Goal: Information Seeking & Learning: Learn about a topic

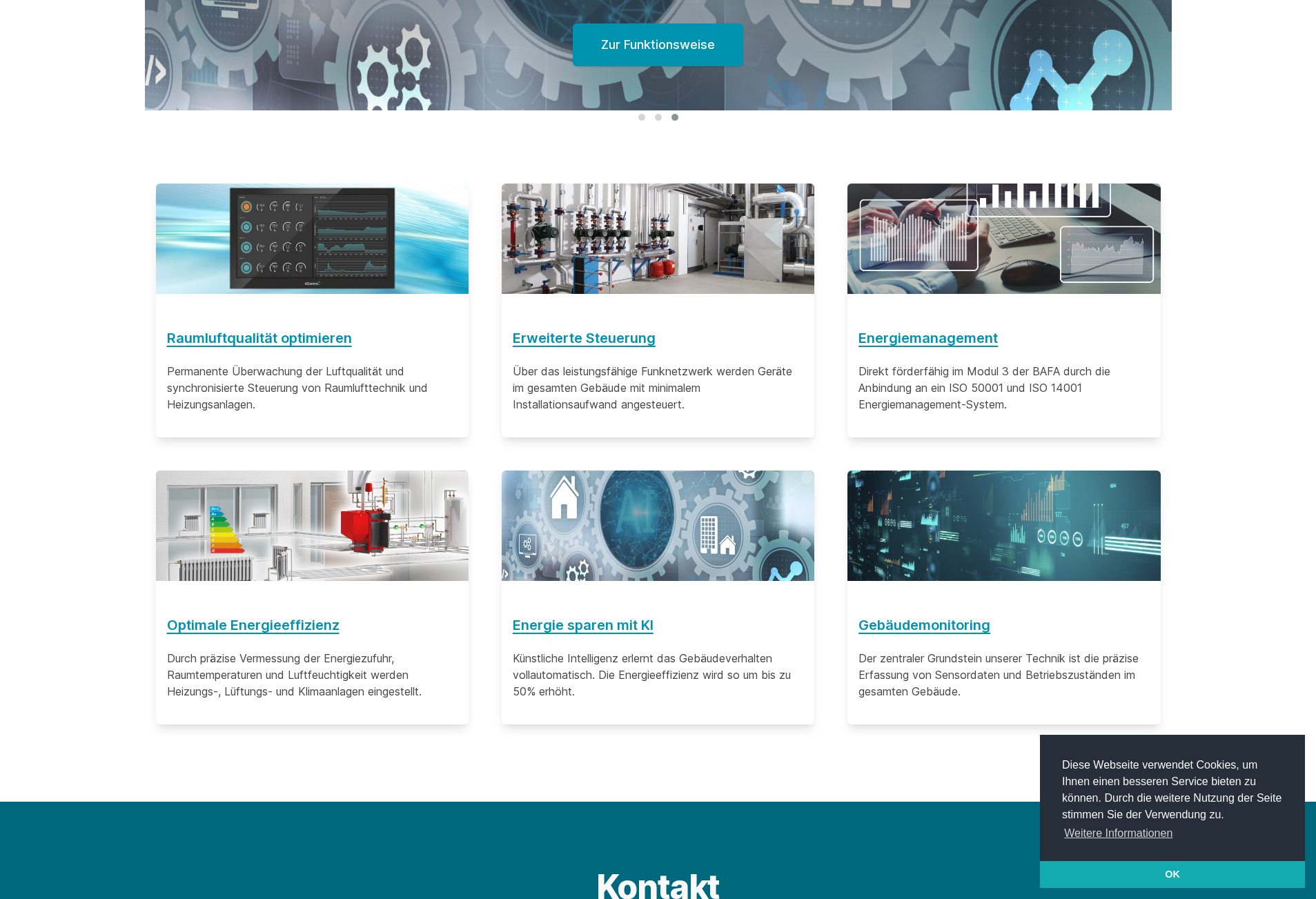
scroll to position [897, 0]
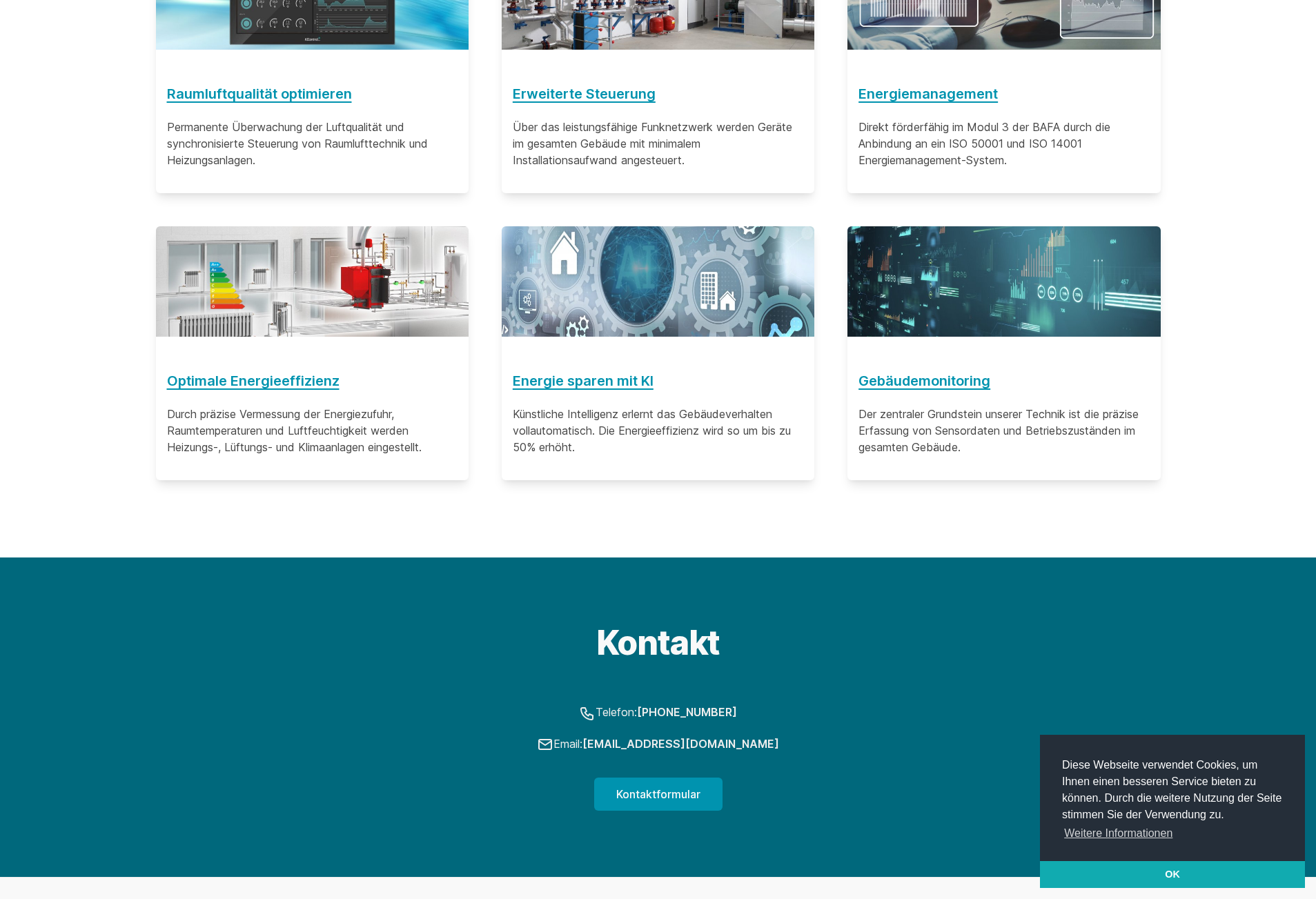
drag, startPoint x: 767, startPoint y: 750, endPoint x: 750, endPoint y: 746, distance: 17.5
click at [650, 744] on p "Email: info@aic.eco" at bounding box center [658, 745] width 1027 height 18
click at [806, 741] on p "Email: info@aic.eco" at bounding box center [658, 745] width 1027 height 18
click at [824, 744] on p "Email: info@aic.eco" at bounding box center [658, 745] width 1027 height 18
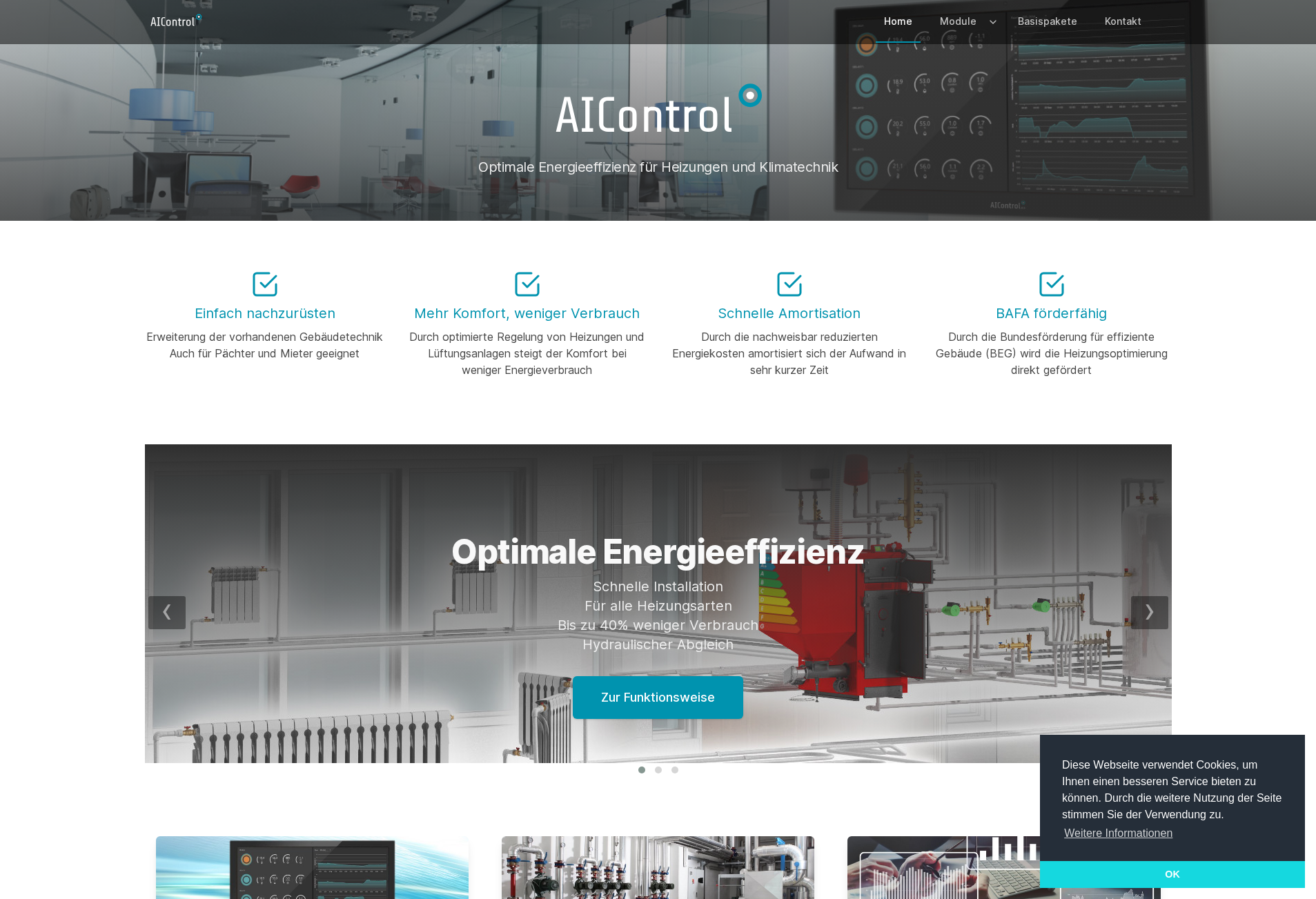
click at [1186, 869] on link "OK" at bounding box center [1173, 875] width 265 height 27
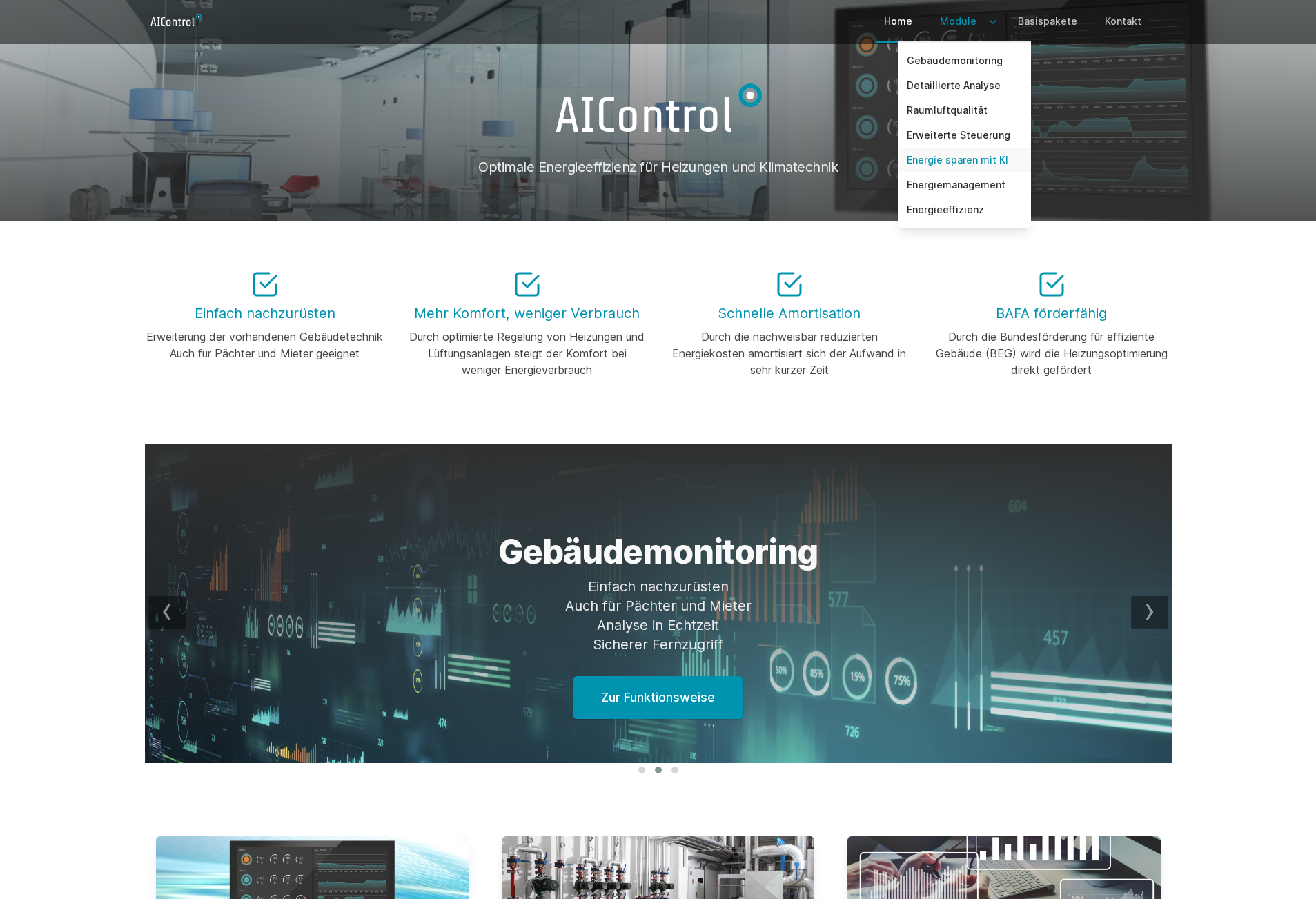
click at [949, 156] on link "Energie sparen mit KI" at bounding box center [965, 160] width 133 height 24
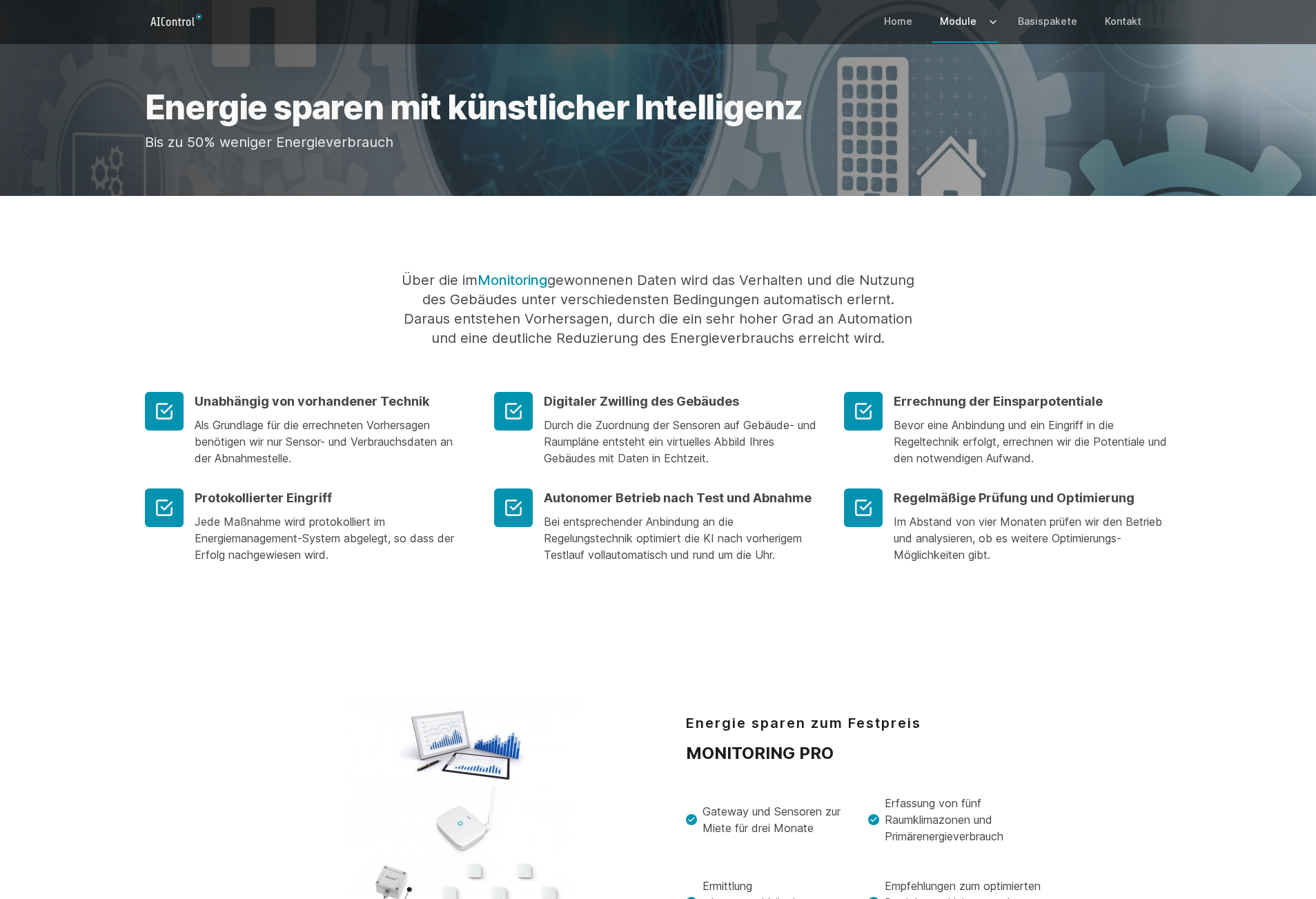
click at [192, 17] on icon "Logo" at bounding box center [176, 20] width 63 height 22
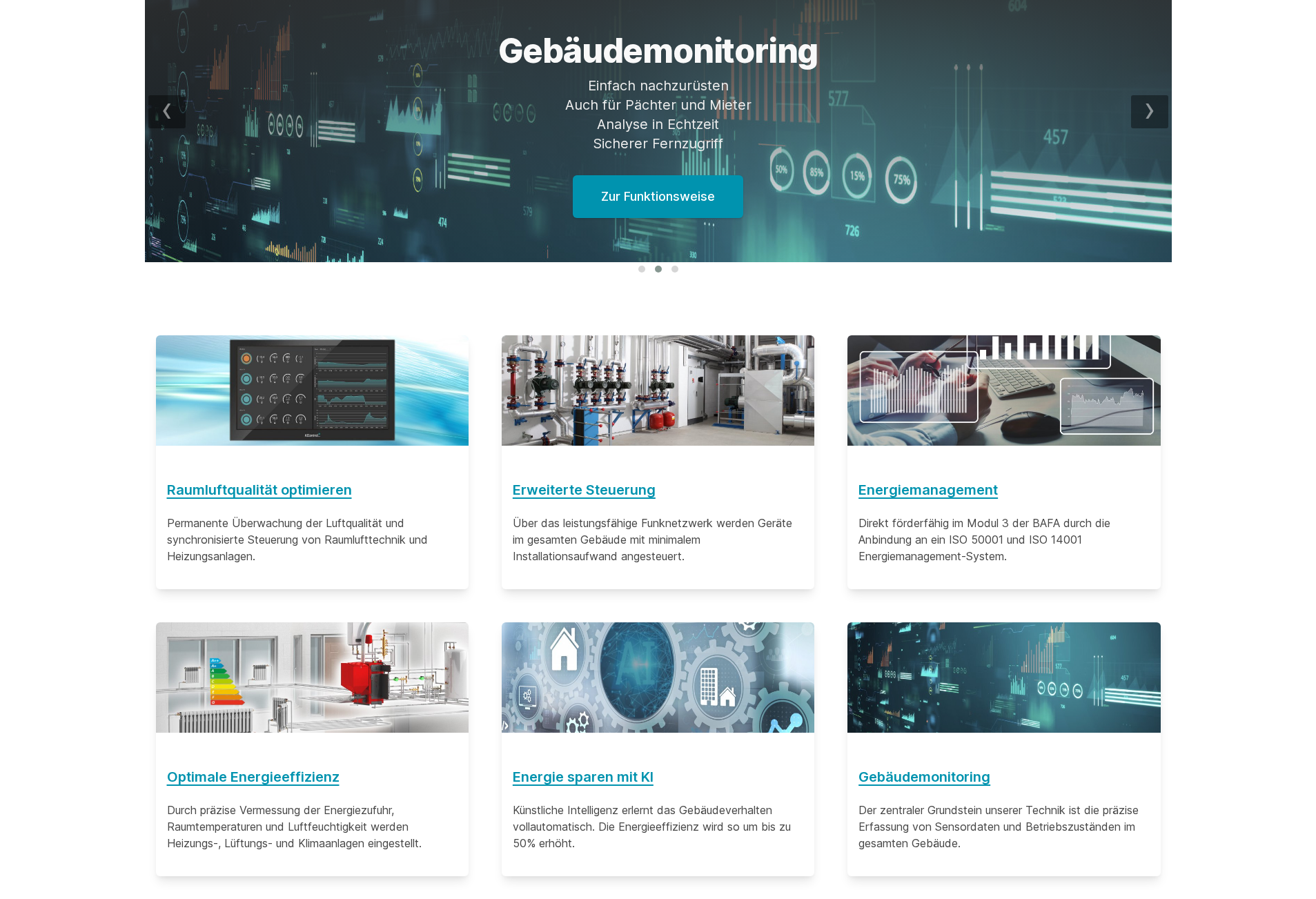
scroll to position [550, 0]
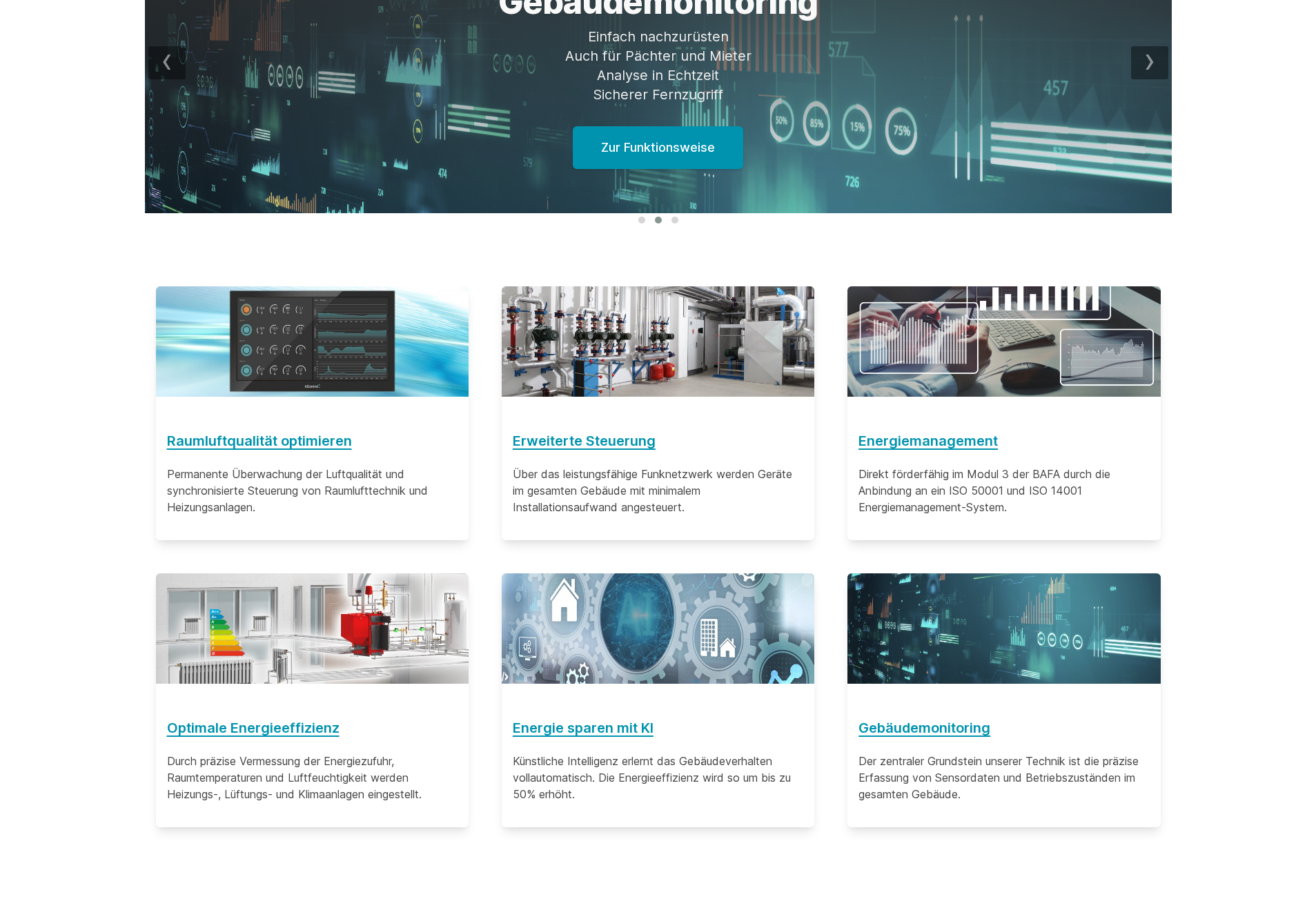
click at [1035, 359] on img at bounding box center [1003, 341] width 313 height 110
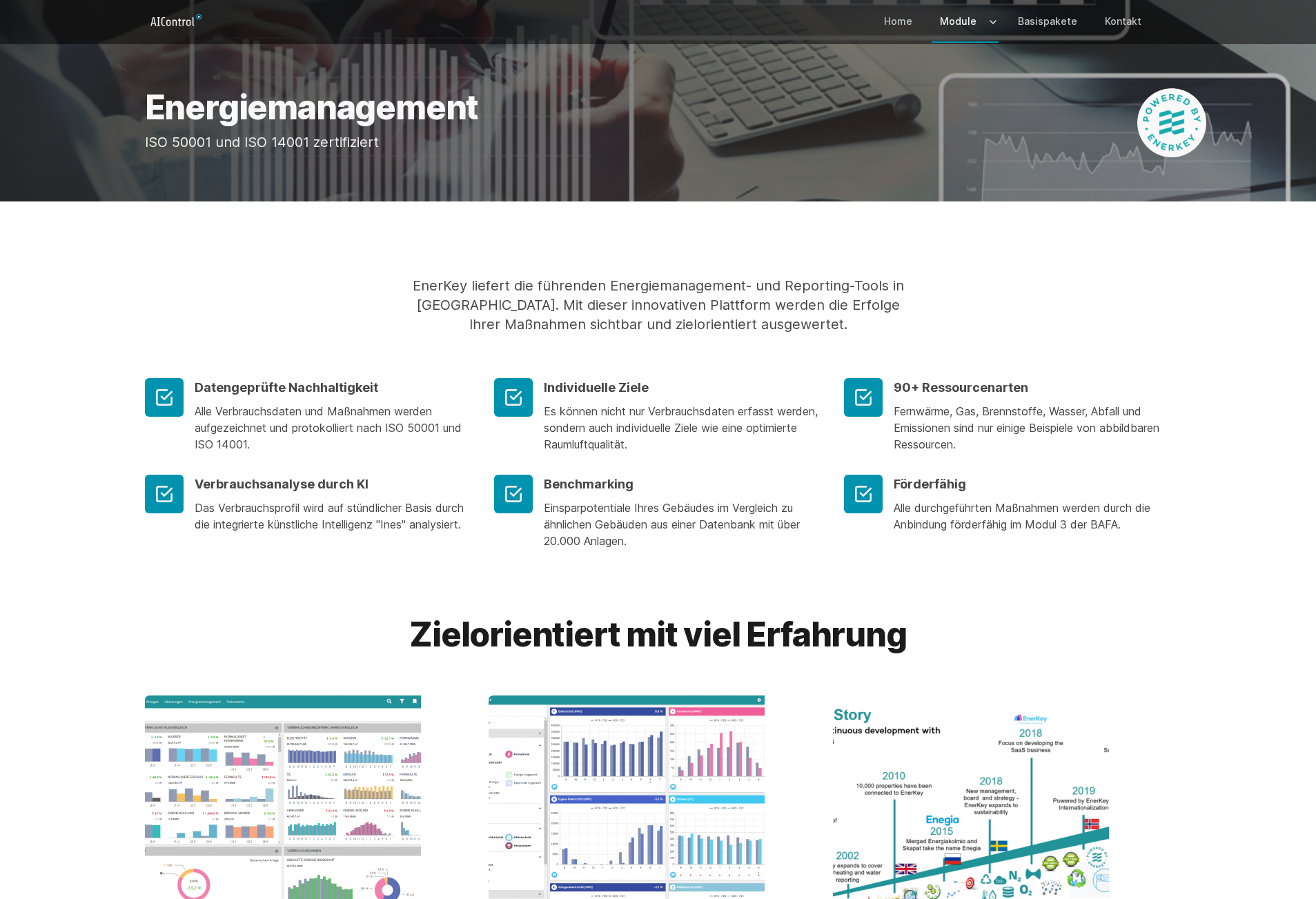
click at [186, 24] on icon "Logo" at bounding box center [176, 20] width 63 height 22
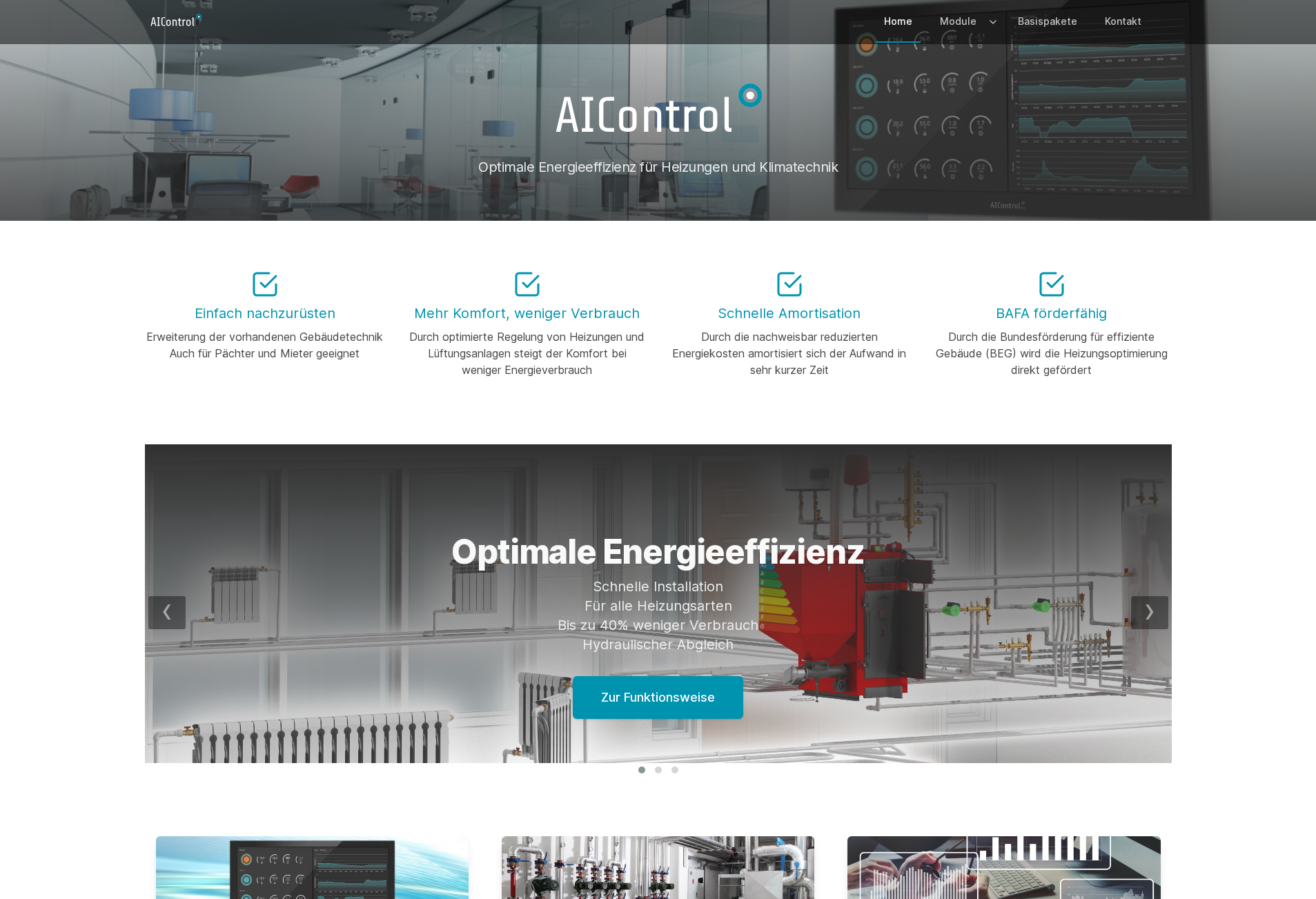
click at [1280, 700] on div "Gebäudemonitoring Einfach nachzurüsten Auch für Pächter und Mieter Analyse in E…" at bounding box center [658, 613] width 1316 height 337
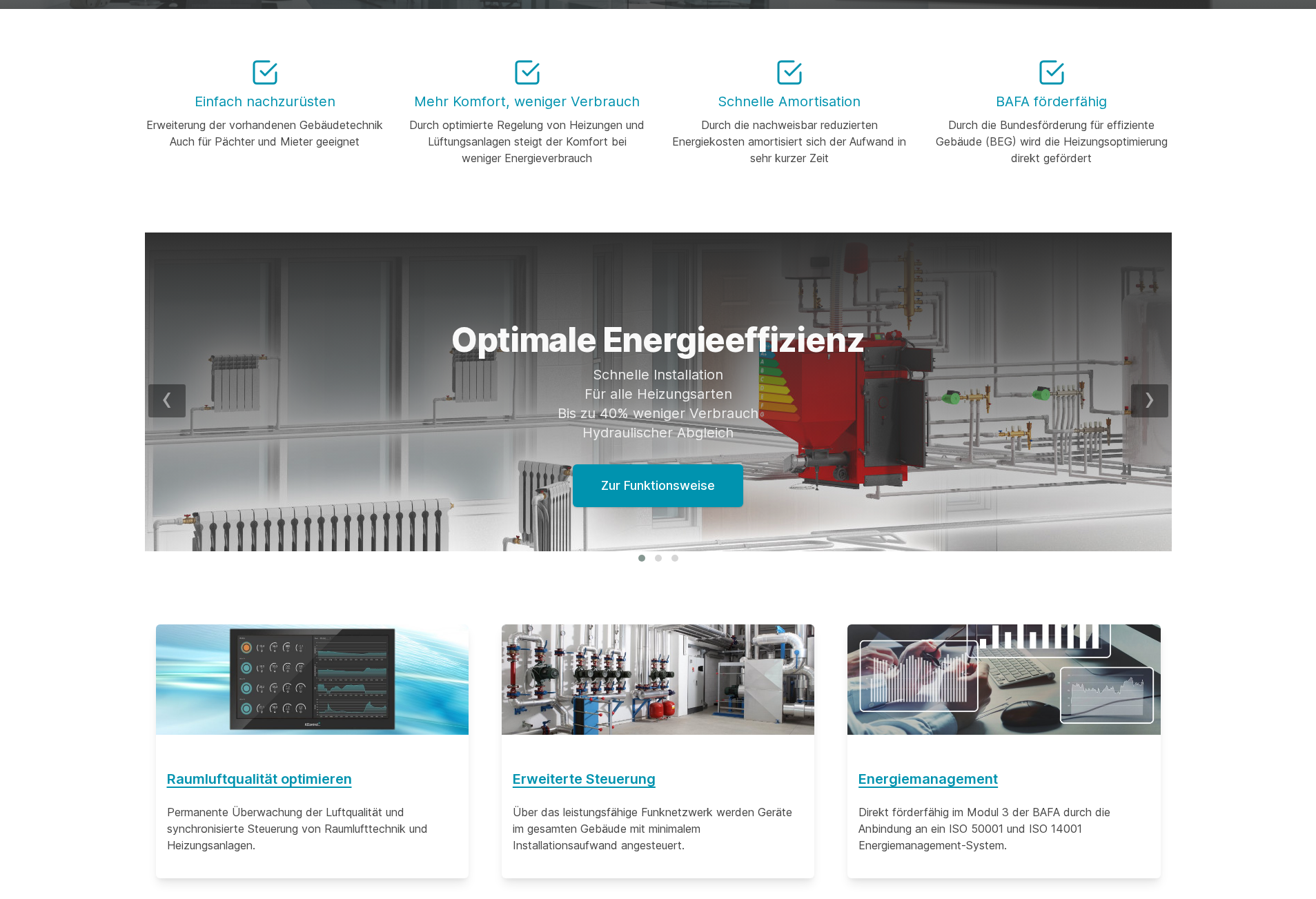
scroll to position [964, 0]
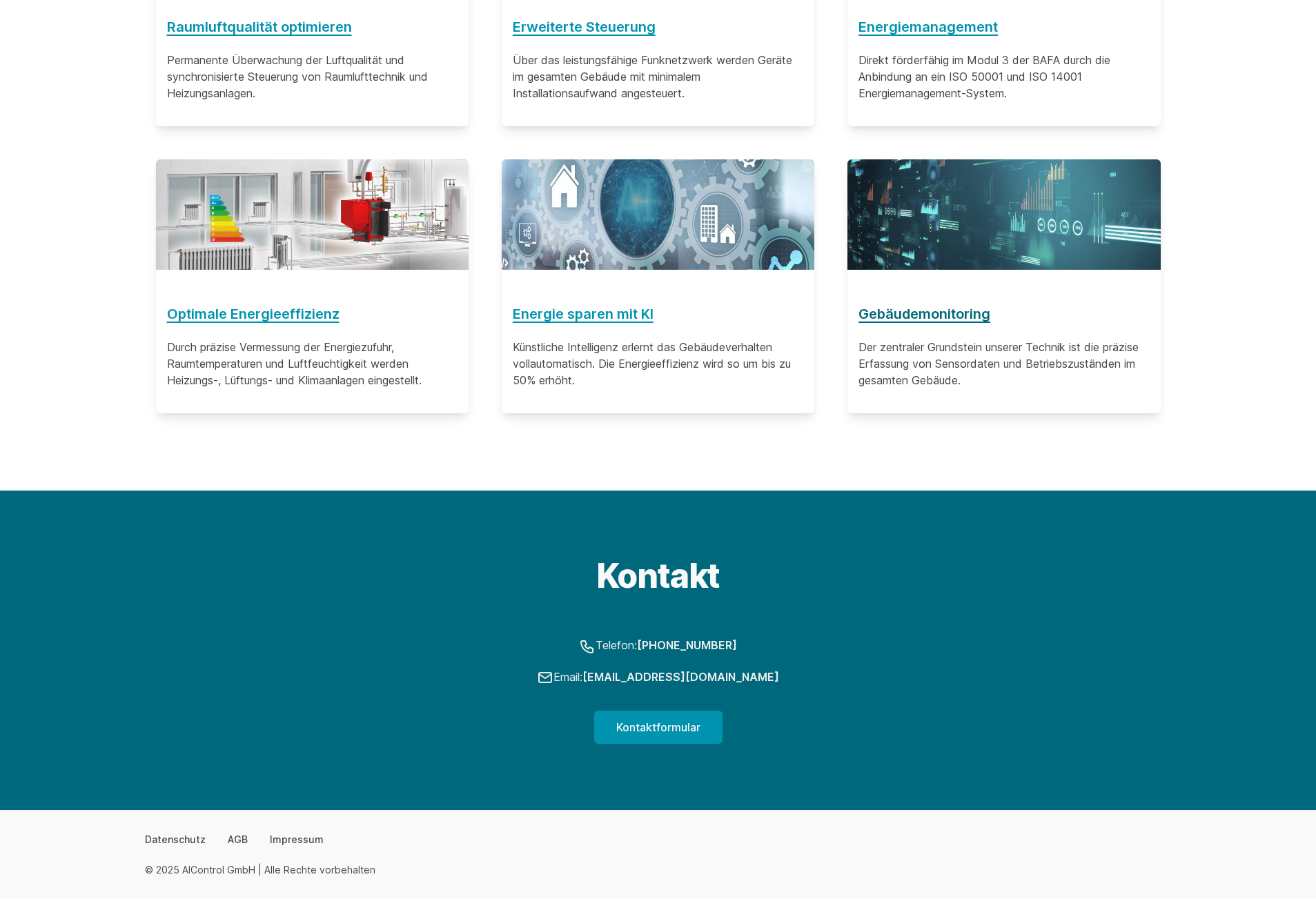
click at [967, 313] on h3 "Gebäudemonitoring" at bounding box center [1003, 313] width 291 height 22
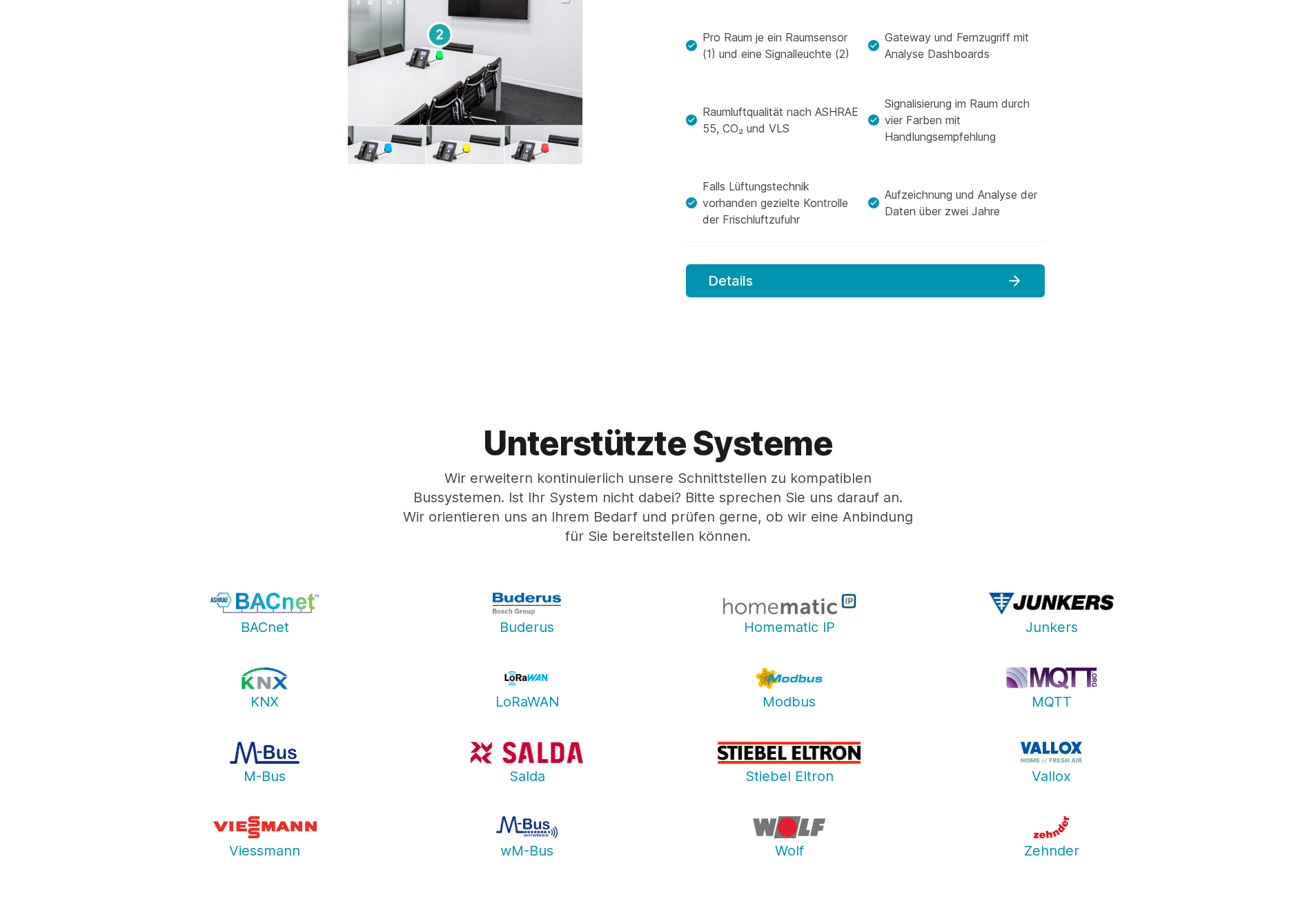
scroll to position [2347, 0]
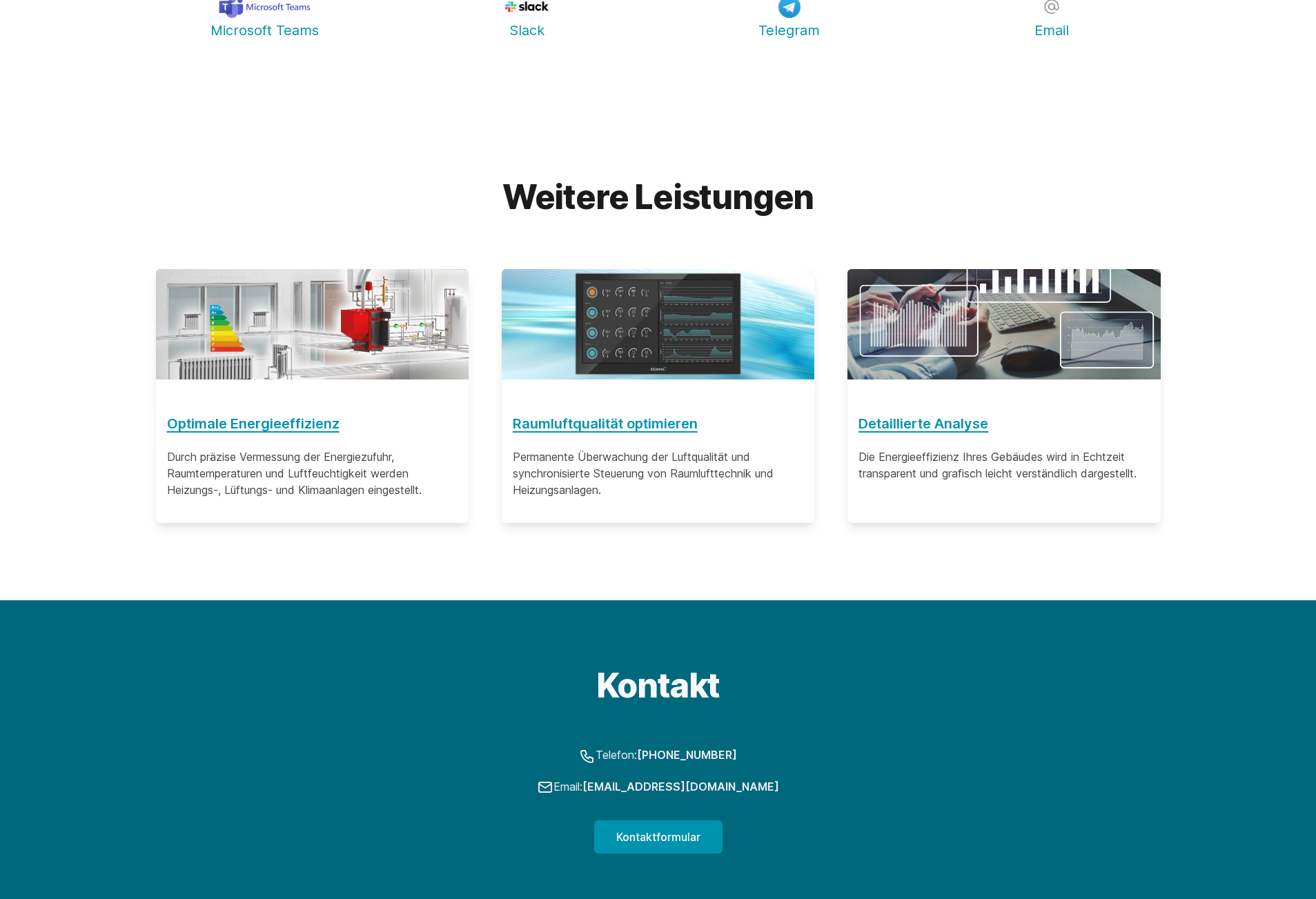
click at [720, 313] on img at bounding box center [658, 324] width 313 height 110
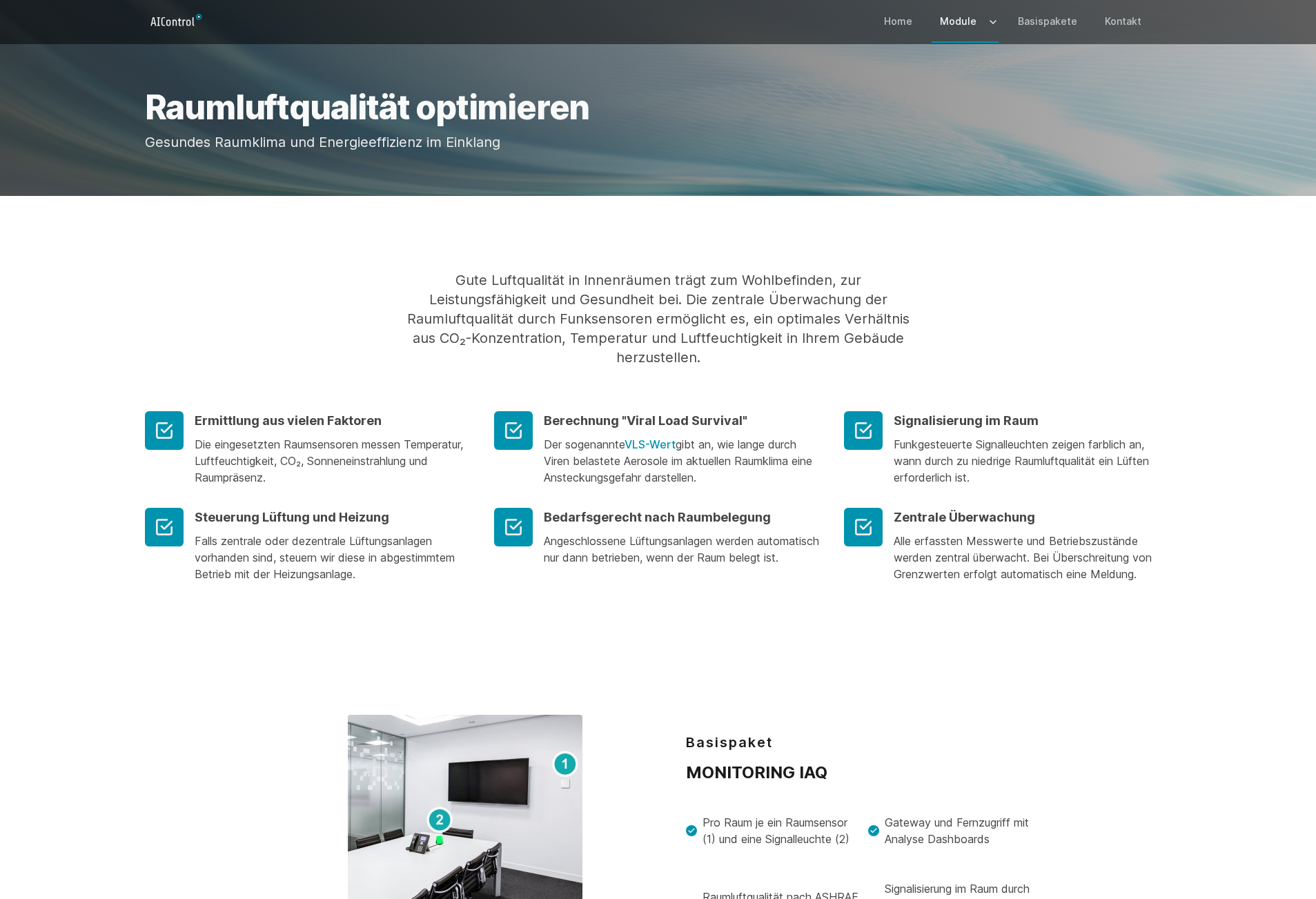
click at [189, 14] on icon "Logo" at bounding box center [176, 20] width 63 height 22
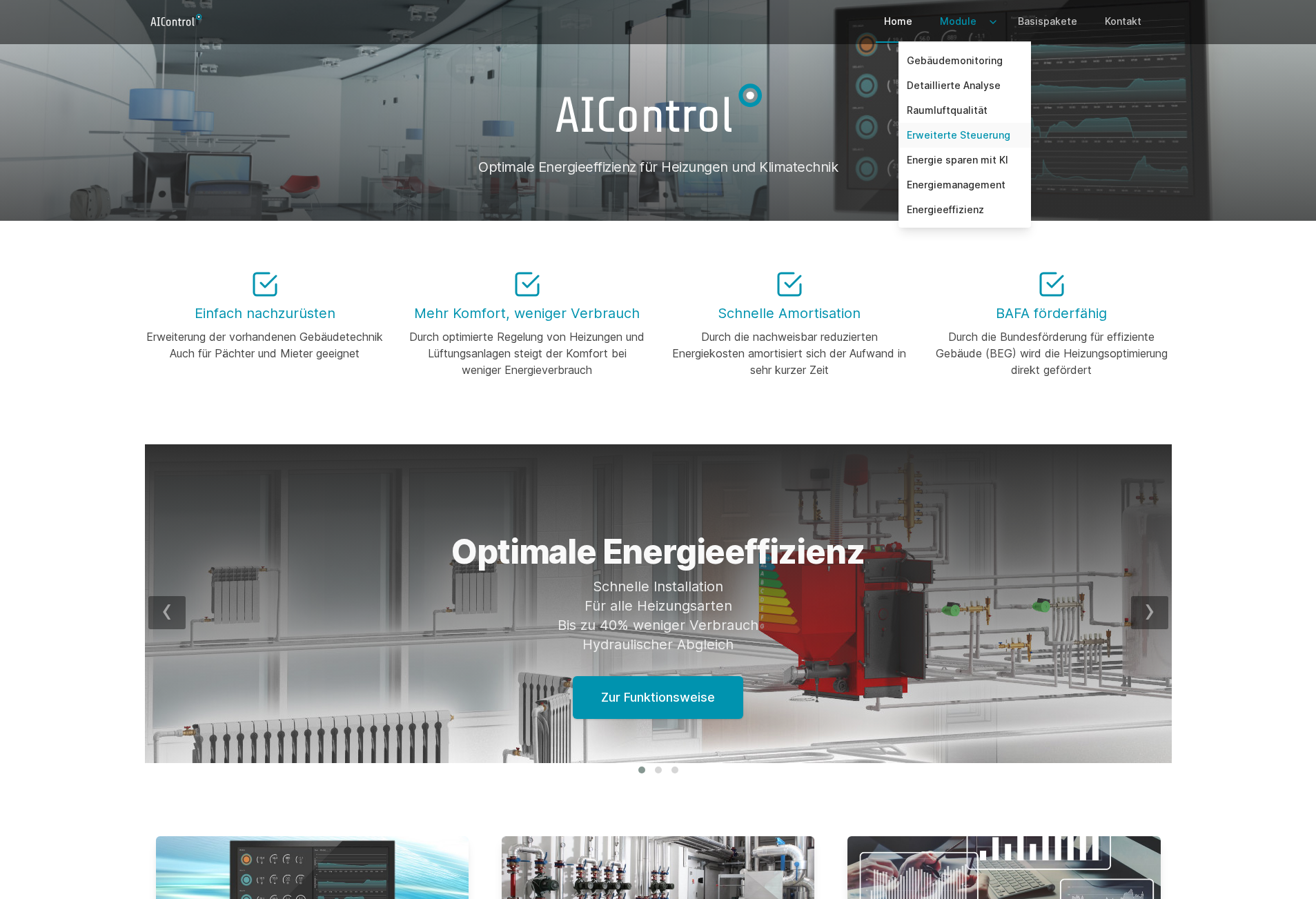
click at [960, 131] on link "Erweiterte Steuerung" at bounding box center [965, 136] width 133 height 24
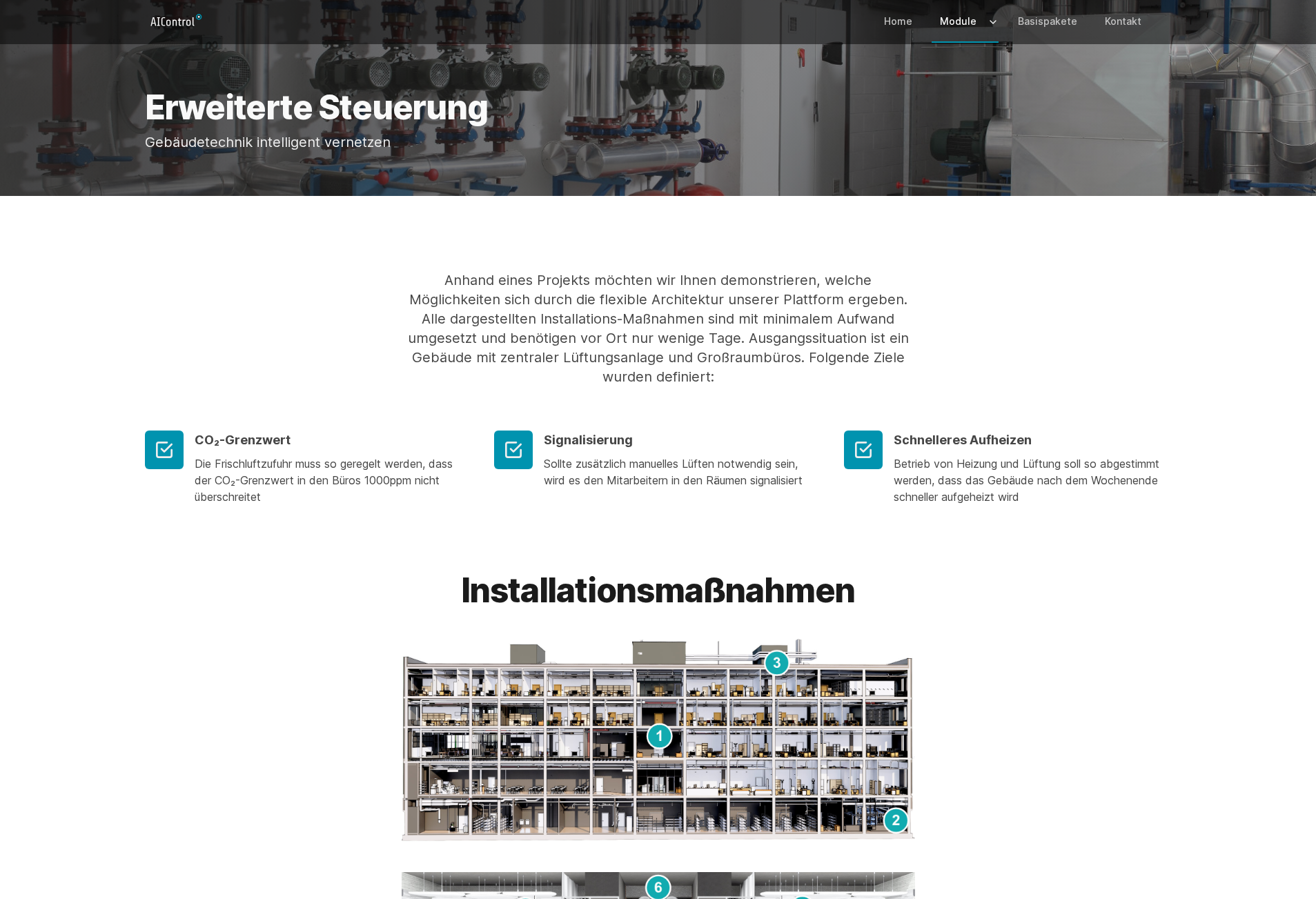
click at [1241, 705] on div "Installationsmaßnahmen" at bounding box center [658, 832] width 1316 height 516
click at [1248, 735] on div "Installationsmaßnahmen" at bounding box center [658, 832] width 1316 height 516
click at [778, 666] on img at bounding box center [659, 740] width 514 height 210
click at [1112, 745] on div "Installationsmaßnahmen" at bounding box center [658, 832] width 1060 height 516
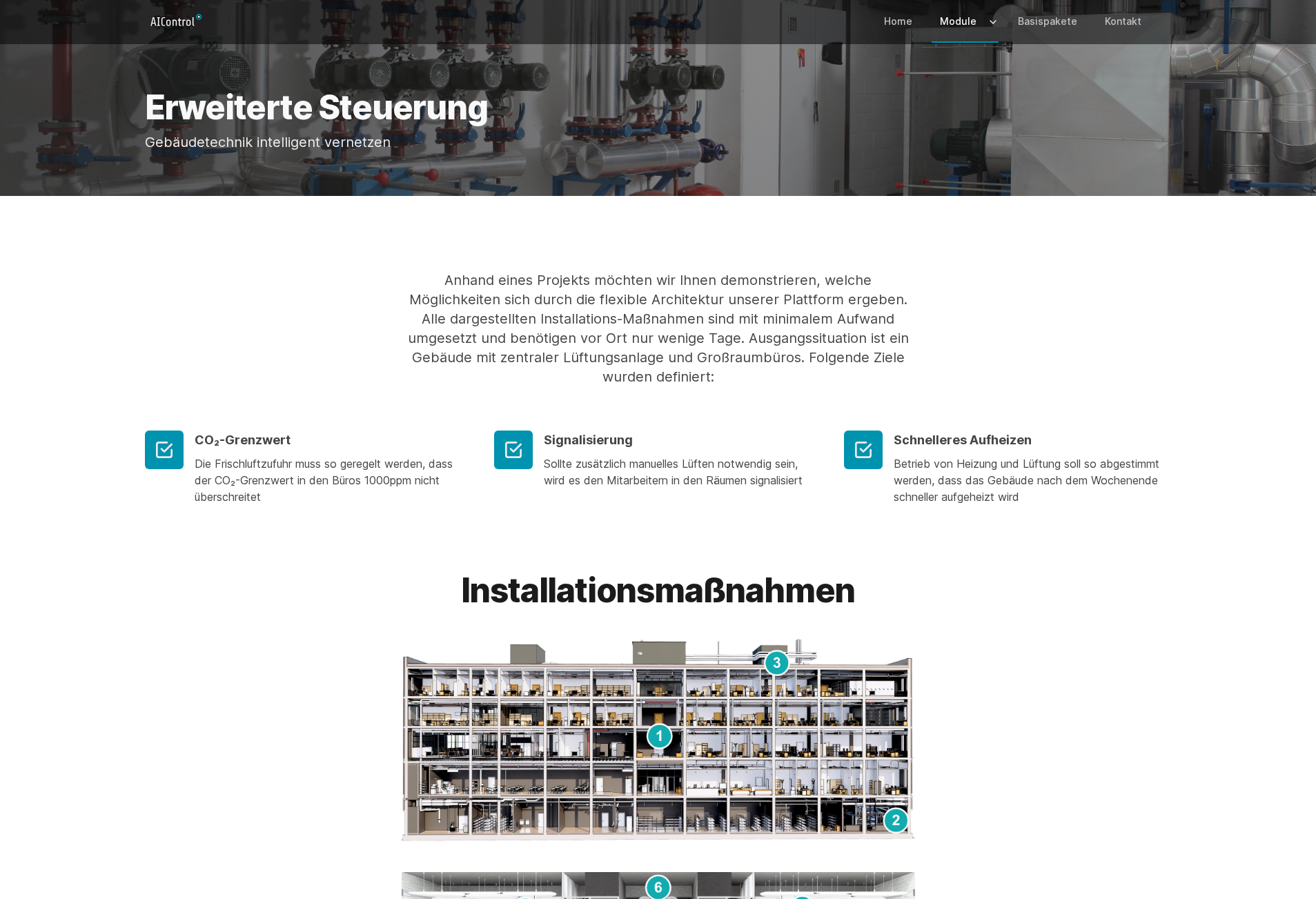
click at [1244, 576] on div "Installationsmaßnahmen" at bounding box center [658, 832] width 1316 height 516
click at [1229, 681] on div "Installationsmaßnahmen" at bounding box center [658, 832] width 1316 height 516
click at [156, 23] on icon "Logo" at bounding box center [176, 20] width 63 height 22
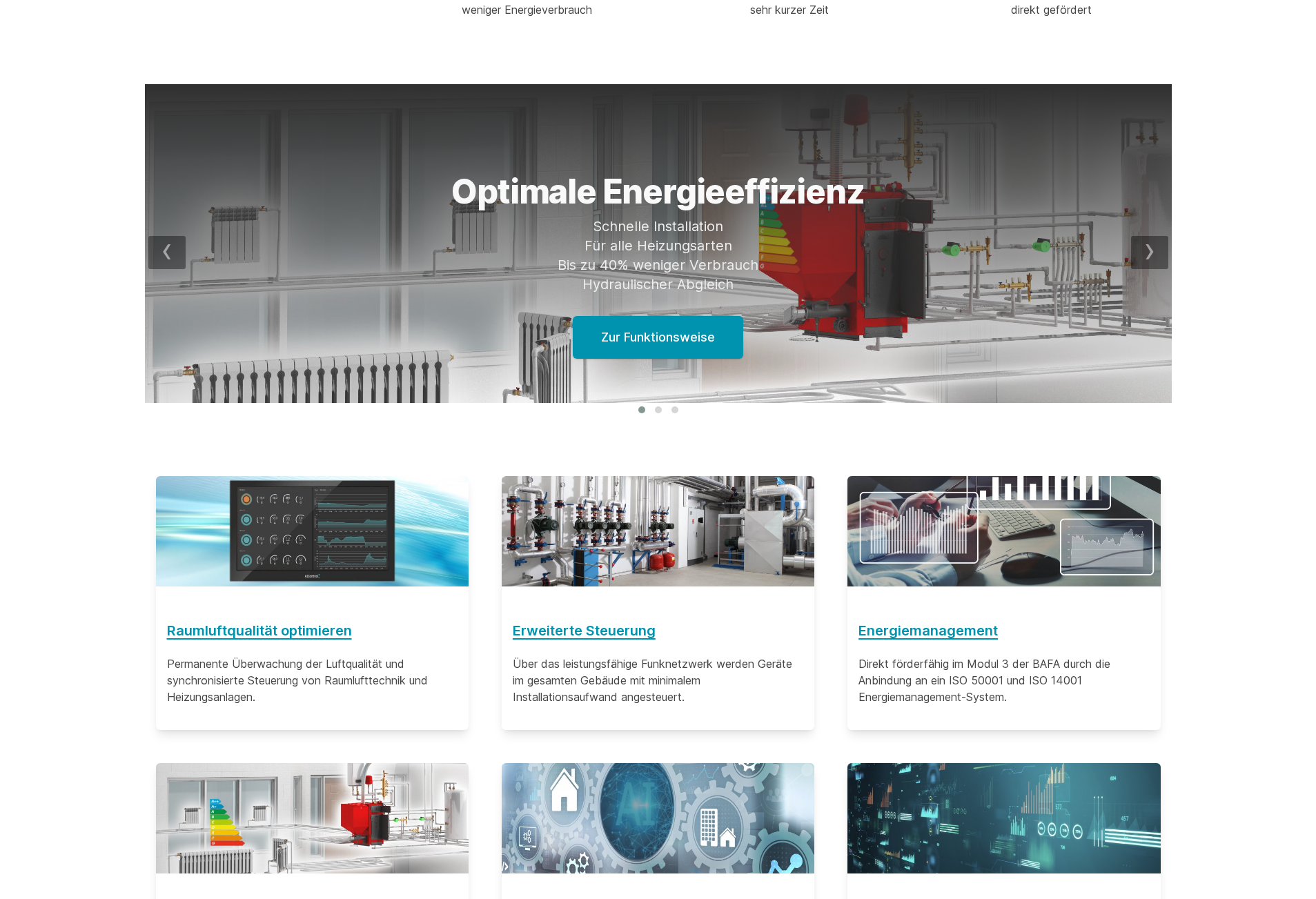
scroll to position [414, 0]
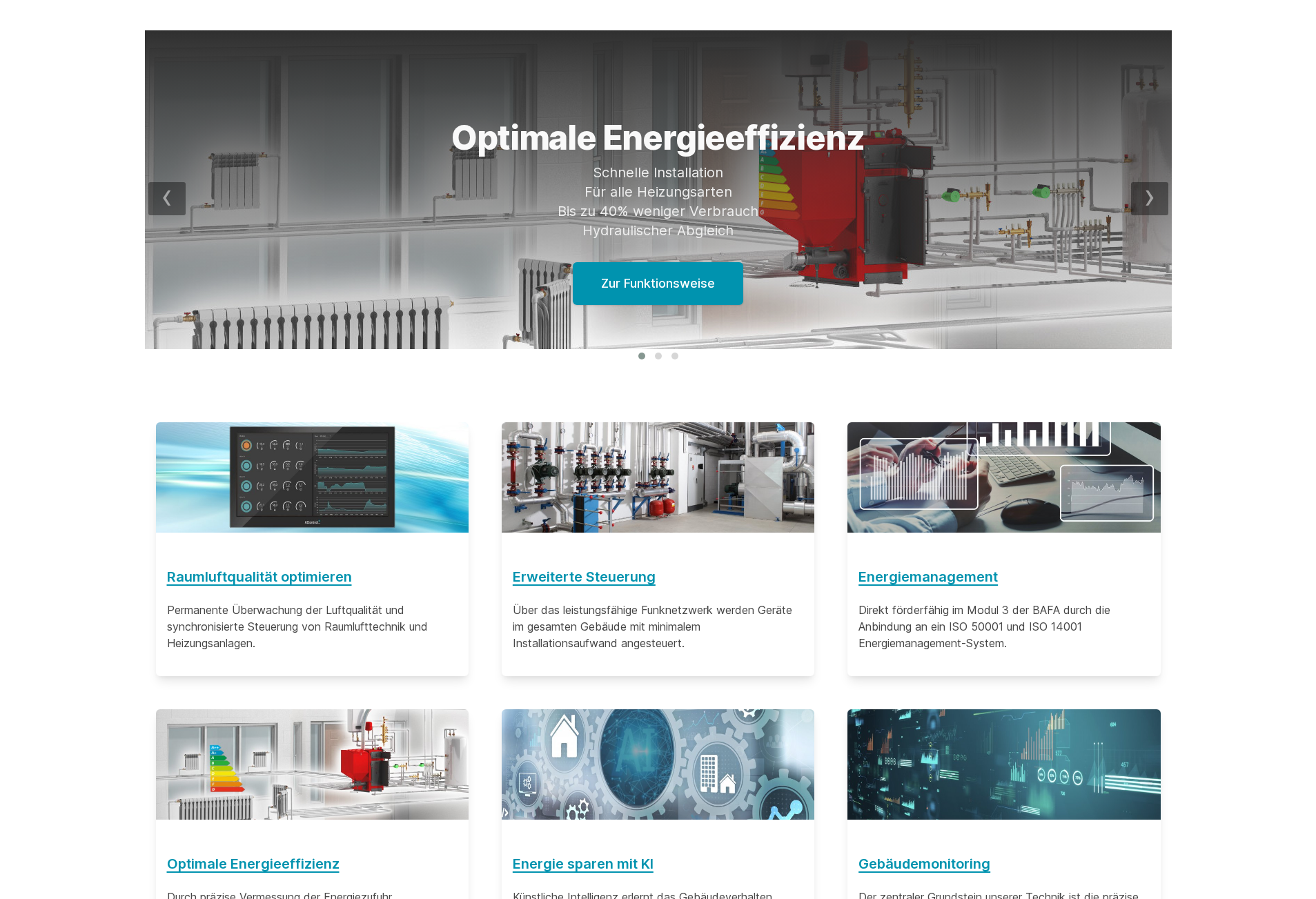
click at [1211, 709] on div "Raumluftqualität optimieren Permanente Überwachung der Luftqualität und synchro…" at bounding box center [658, 726] width 1316 height 630
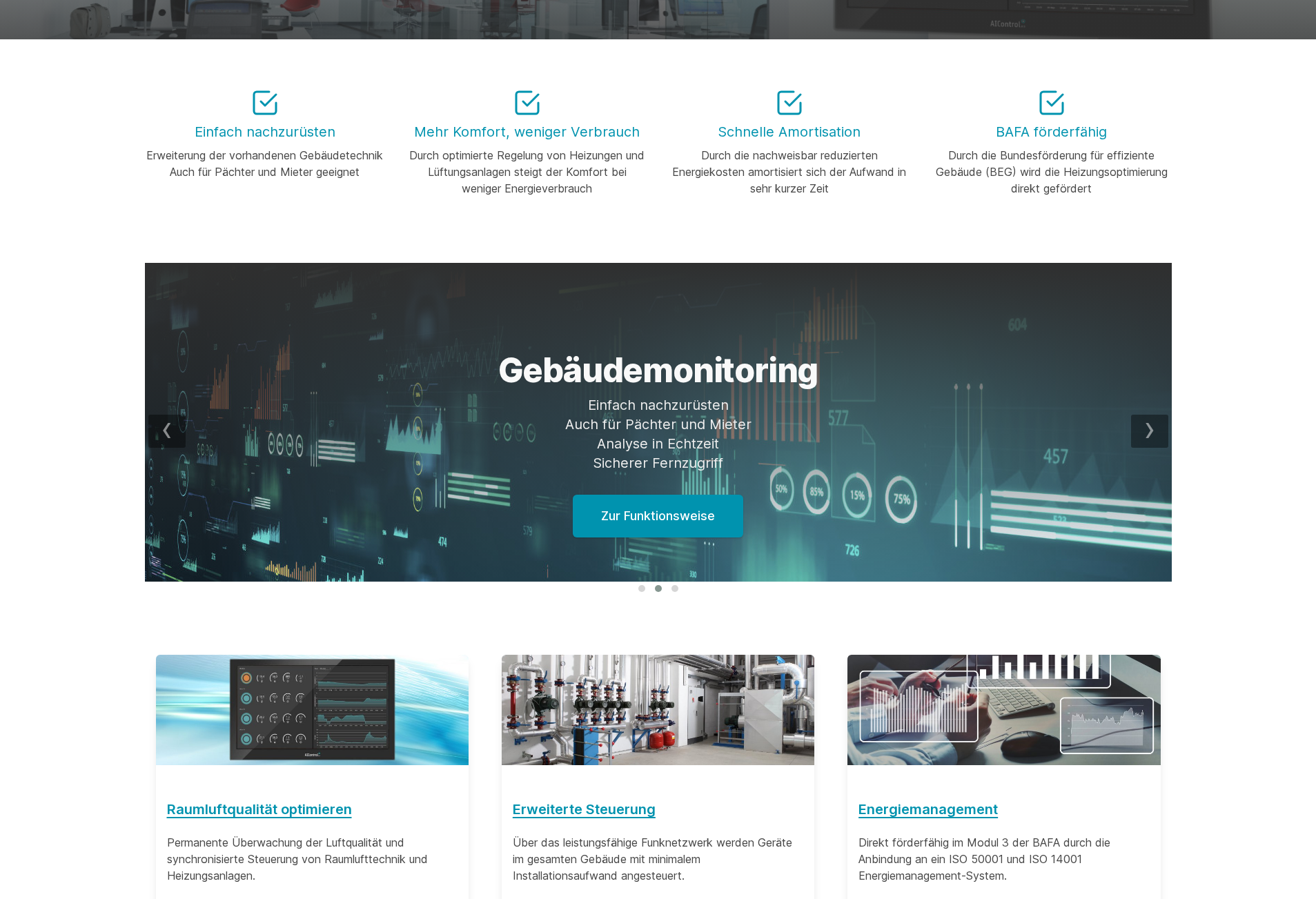
scroll to position [0, 0]
